Goal: Task Accomplishment & Management: Manage account settings

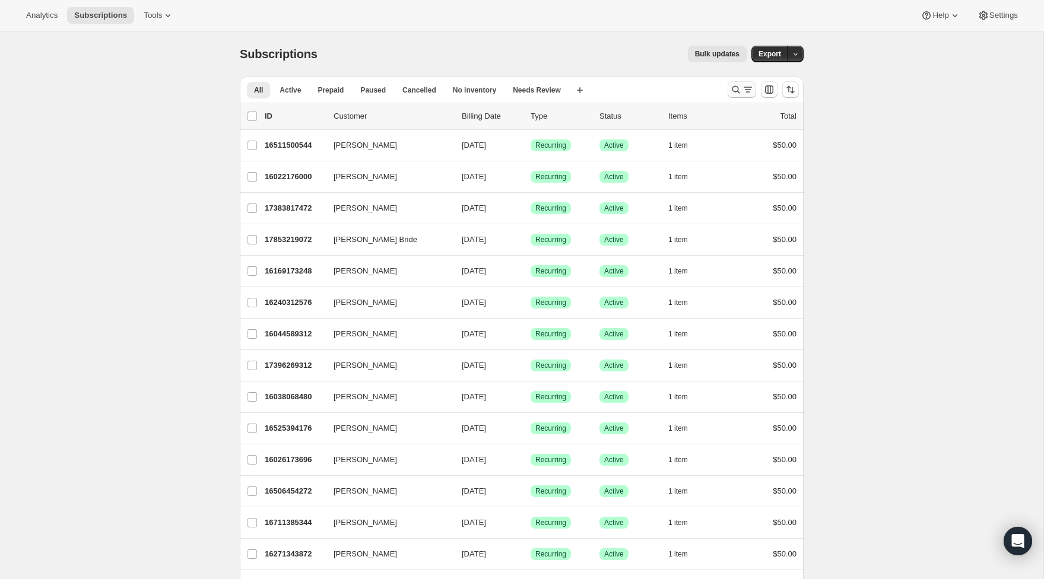
click at [740, 92] on icon "Search and filter results" at bounding box center [736, 90] width 12 height 12
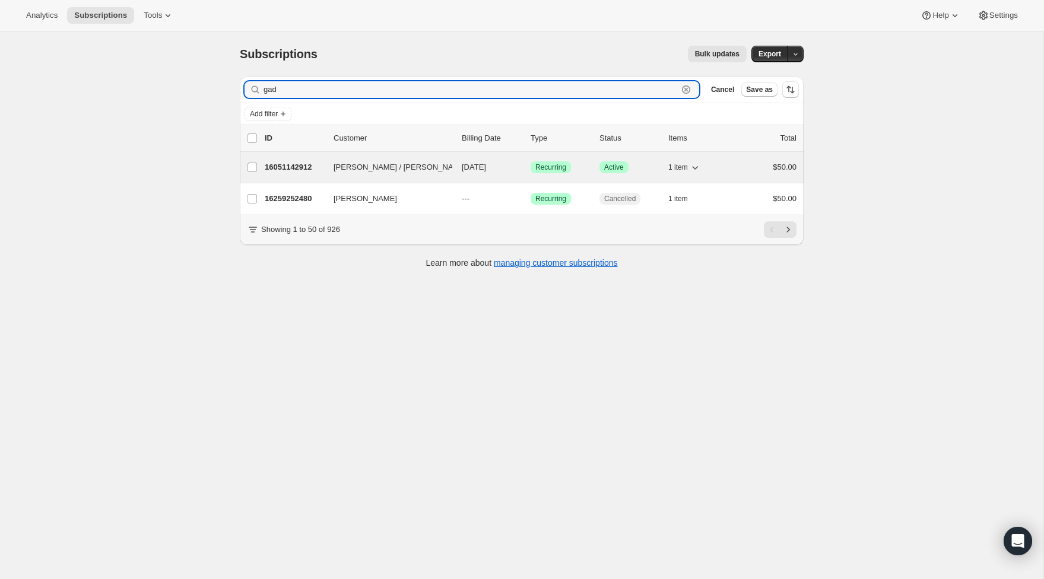
type input "gad"
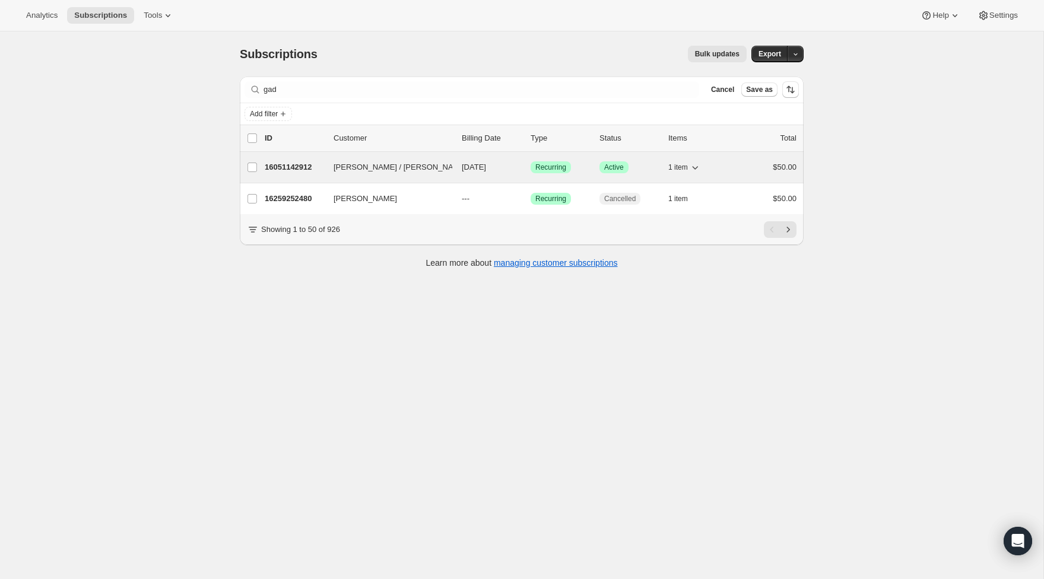
click at [292, 169] on p "16051142912" at bounding box center [294, 167] width 59 height 12
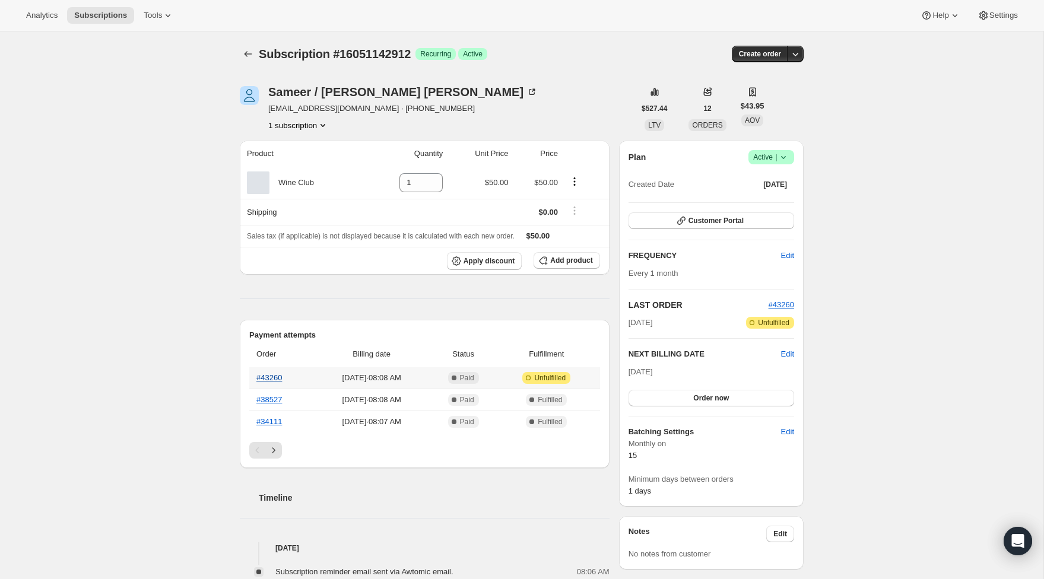
click at [269, 376] on link "#43260" at bounding box center [269, 377] width 26 height 9
click at [757, 156] on span "Active |" at bounding box center [771, 157] width 36 height 12
click at [767, 204] on span "Cancel subscription" at bounding box center [767, 200] width 67 height 9
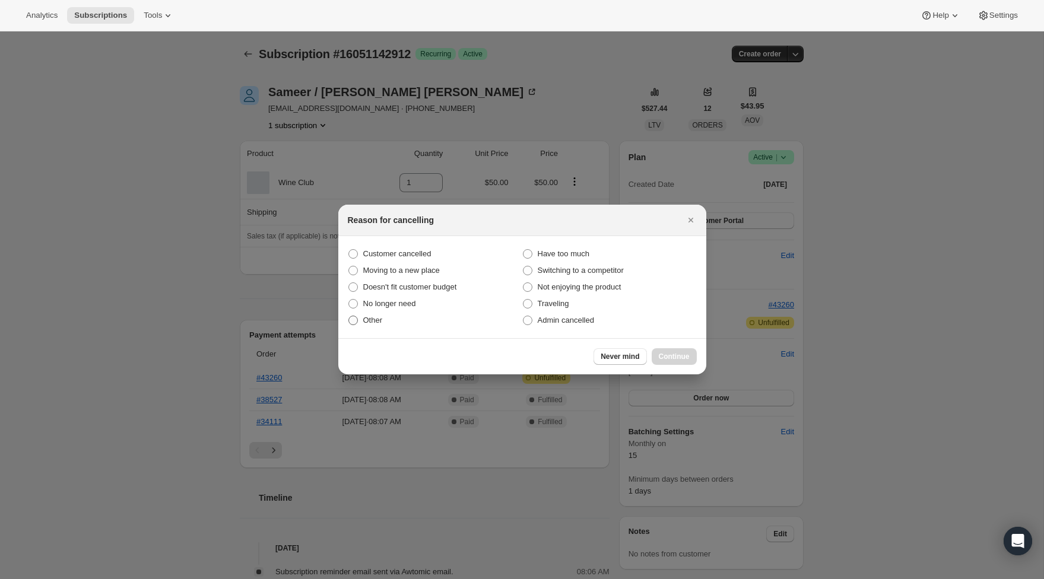
click at [400, 323] on label "Other" at bounding box center [435, 320] width 174 height 17
click at [349, 316] on input "Other" at bounding box center [348, 316] width 1 height 1
radio input "true"
click at [687, 361] on button "Continue" at bounding box center [674, 356] width 45 height 17
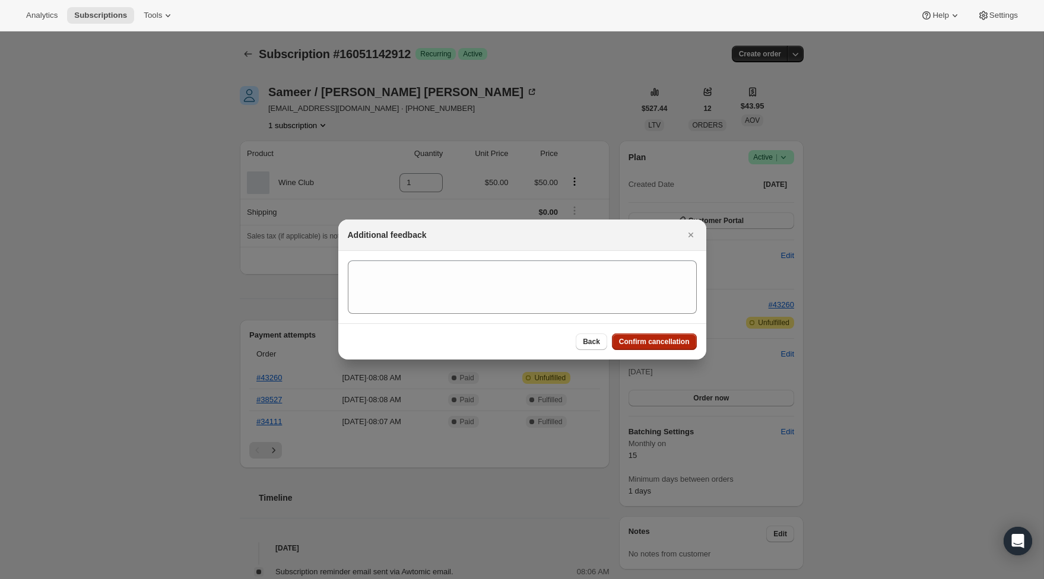
click at [665, 344] on span "Confirm cancellation" at bounding box center [654, 341] width 71 height 9
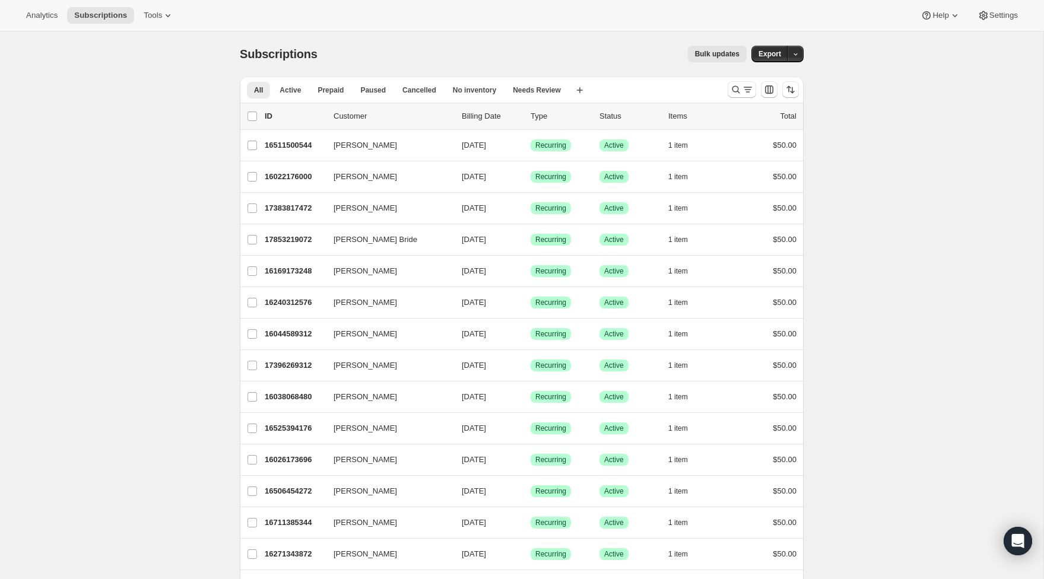
scroll to position [8, 0]
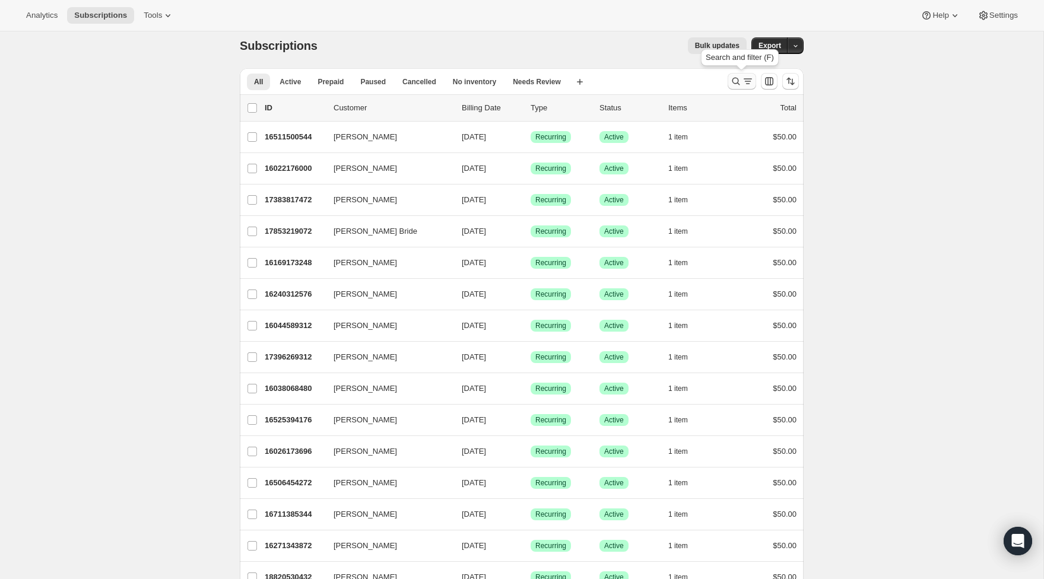
click at [738, 78] on icon "Search and filter results" at bounding box center [736, 81] width 12 height 12
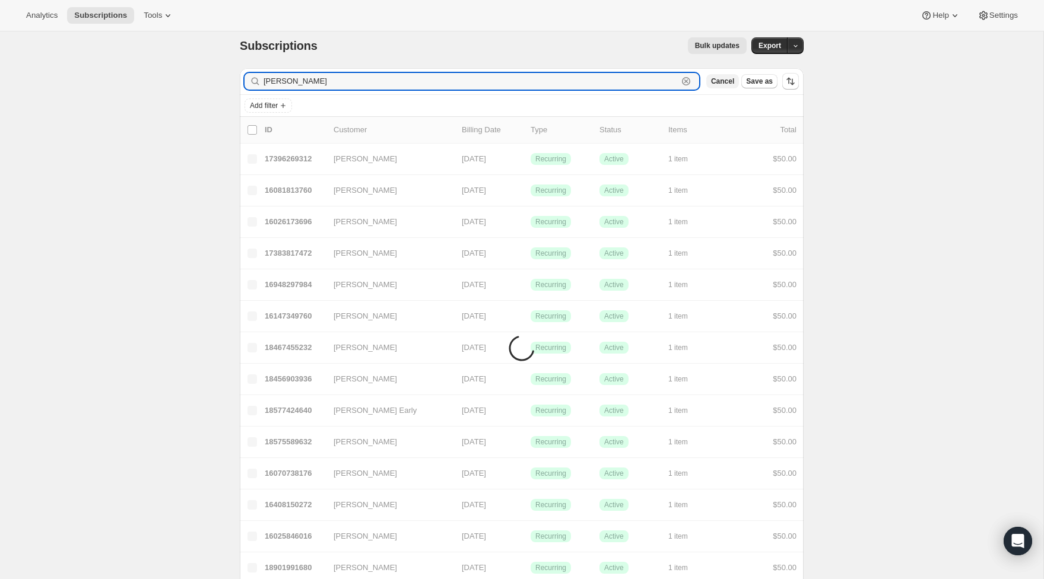
type input "[PERSON_NAME]"
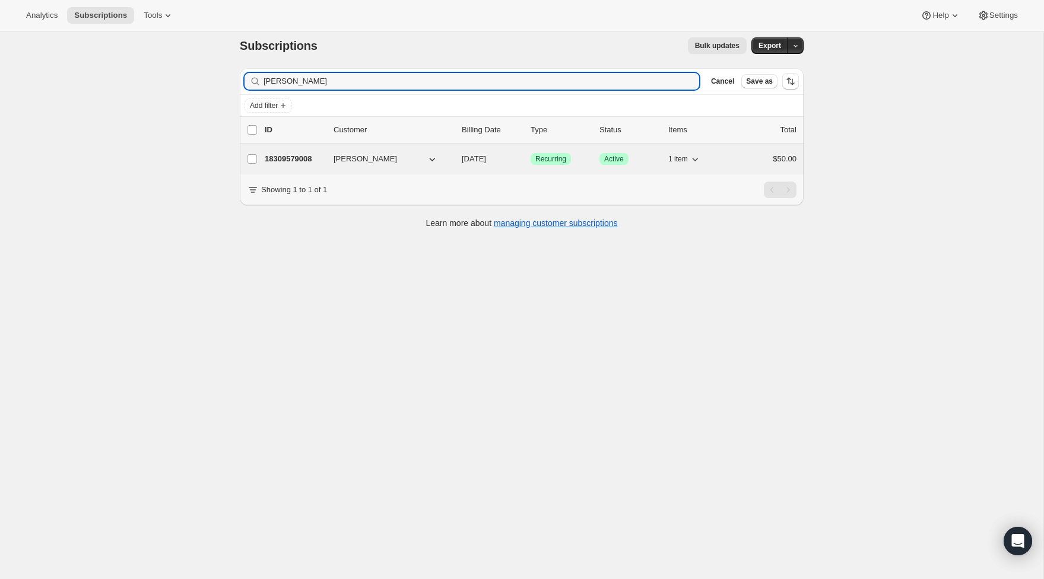
scroll to position [7, 0]
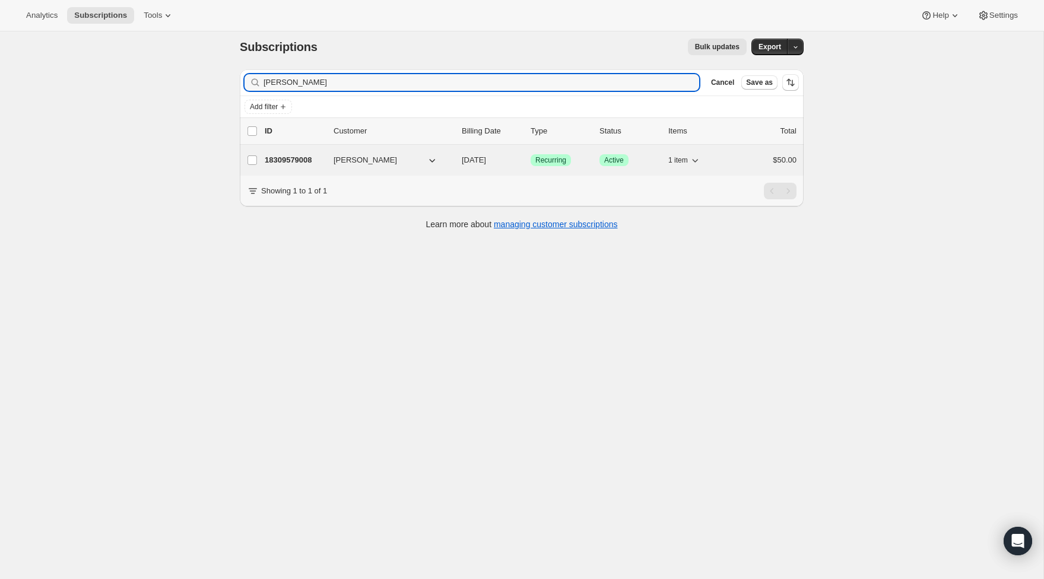
click at [294, 153] on div "18309579008 [PERSON_NAME] [DATE] Success Recurring Success Active 1 item $50.00" at bounding box center [531, 160] width 532 height 17
